Goal: Navigation & Orientation: Find specific page/section

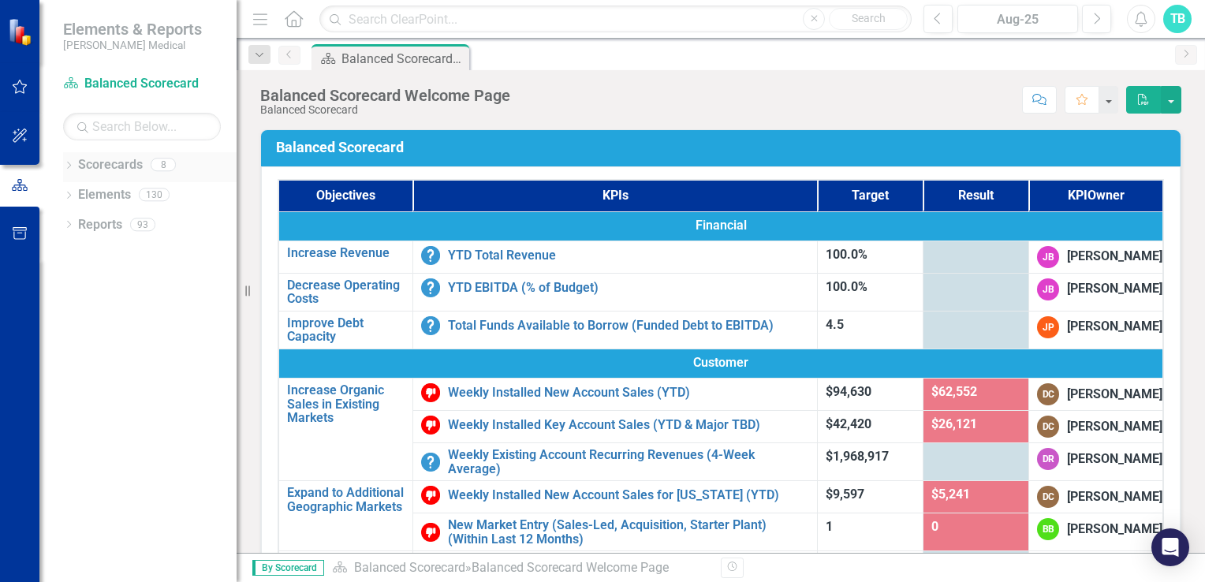
click at [71, 165] on icon "Dropdown" at bounding box center [68, 166] width 11 height 9
click at [77, 222] on icon "Dropdown" at bounding box center [77, 223] width 12 height 9
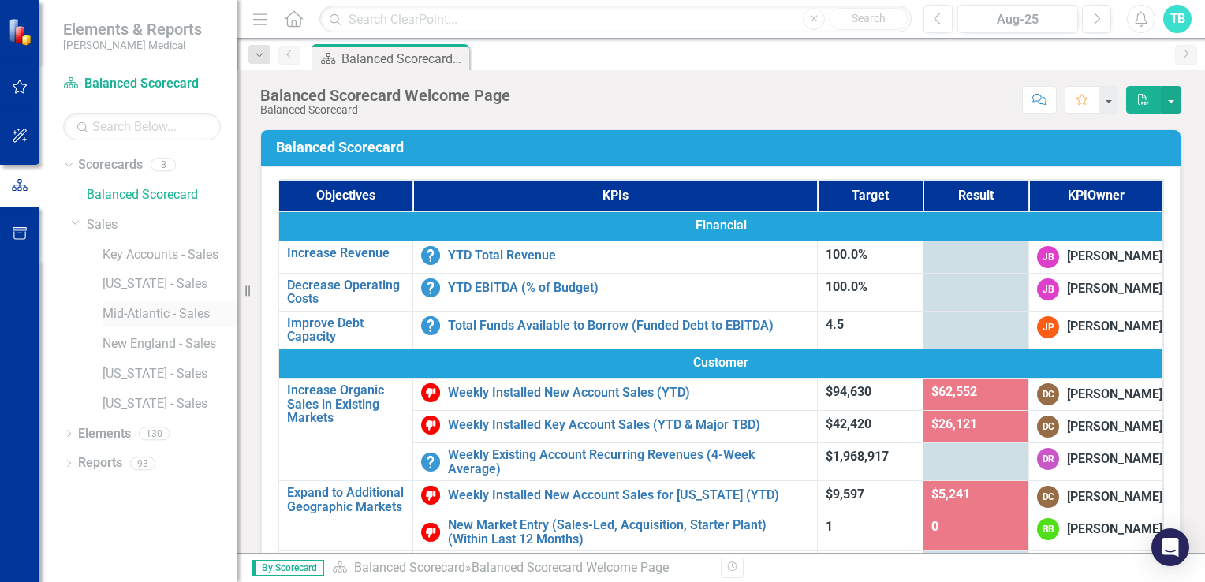
click at [118, 318] on link "Mid-Atlantic - Sales" at bounding box center [170, 314] width 134 height 18
